Goal: Information Seeking & Learning: Learn about a topic

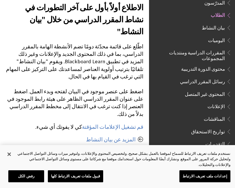
scroll to position [569, 0]
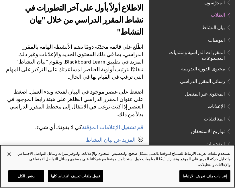
click at [70, 177] on button "قبول ملفات تعريف الارتباط كلها" at bounding box center [75, 177] width 55 height 12
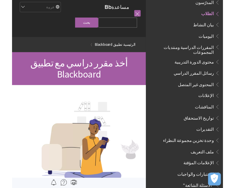
scroll to position [0, 0]
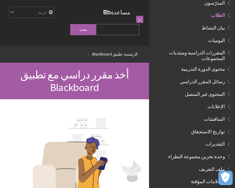
click at [127, 30] on input "Search Query" at bounding box center [117, 29] width 43 height 11
type input "دخول الفصول الافتراضية"
click at [95, 30] on input "بحث" at bounding box center [83, 29] width 26 height 11
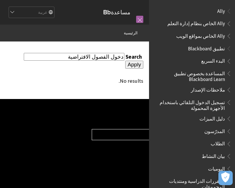
type input "الفصول الافتراضية"
